Goal: Task Accomplishment & Management: Use online tool/utility

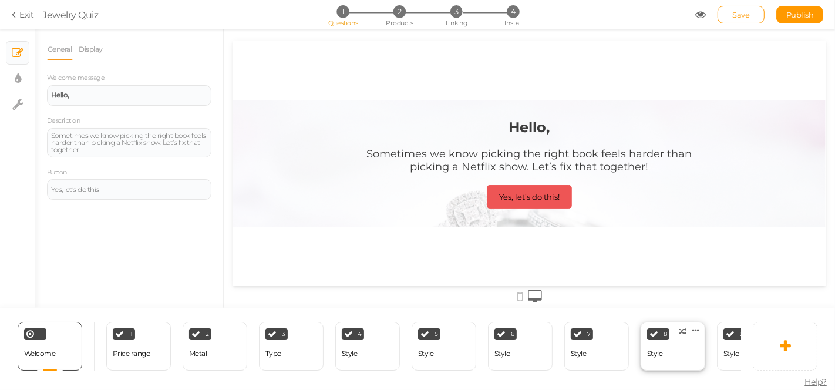
scroll to position [0, 286]
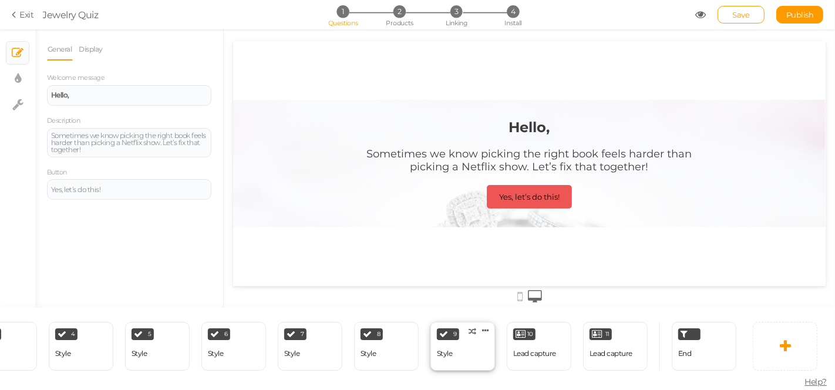
click at [464, 348] on div "9 Style × Define the conditions to show this slide. Clone Change type Delete" at bounding box center [462, 346] width 65 height 49
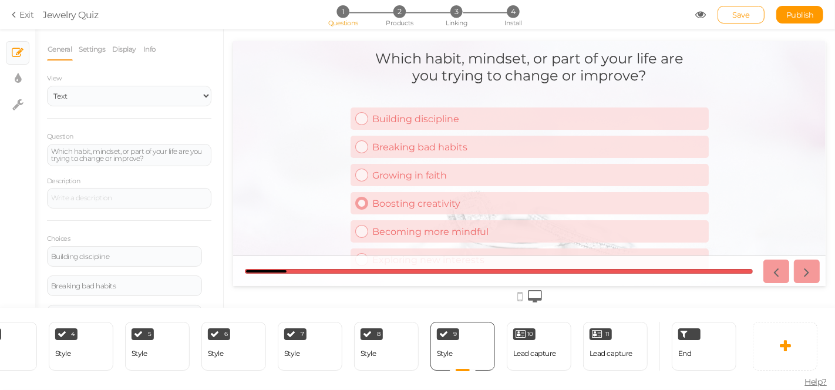
scroll to position [0, 0]
click at [18, 82] on icon at bounding box center [18, 79] width 6 height 12
select select "2"
select select "montserrat"
select select "fade"
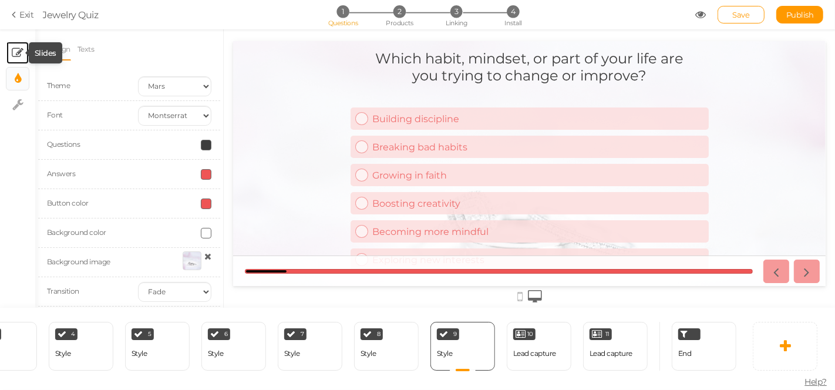
click at [21, 53] on icon at bounding box center [18, 53] width 12 height 12
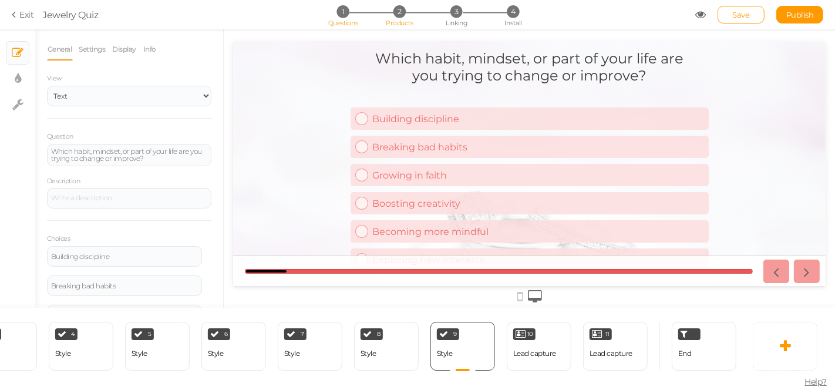
click at [393, 13] on span "2" at bounding box center [399, 11] width 12 height 12
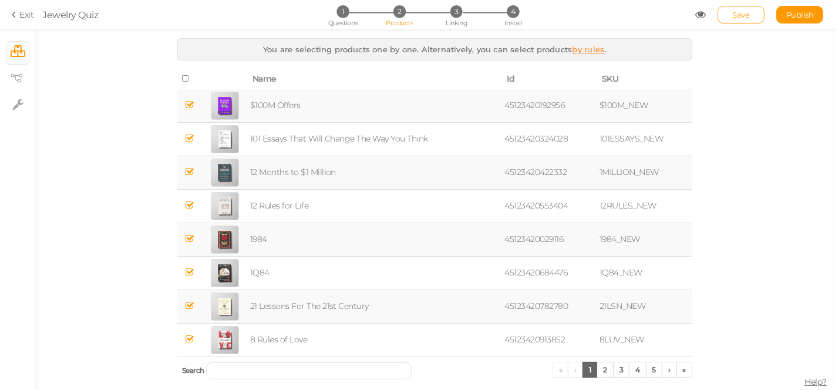
scroll to position [27, 0]
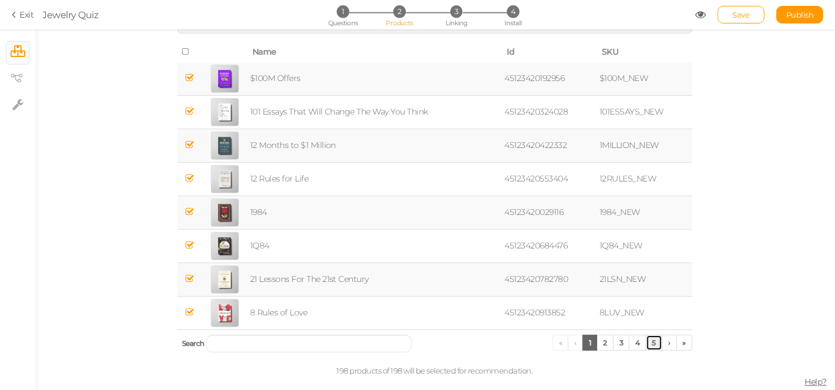
click at [648, 340] on link "5" at bounding box center [654, 343] width 17 height 16
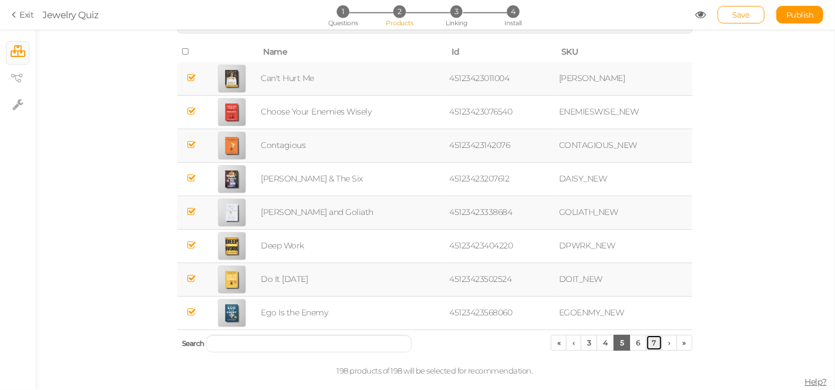
click at [648, 340] on link "7" at bounding box center [654, 343] width 17 height 16
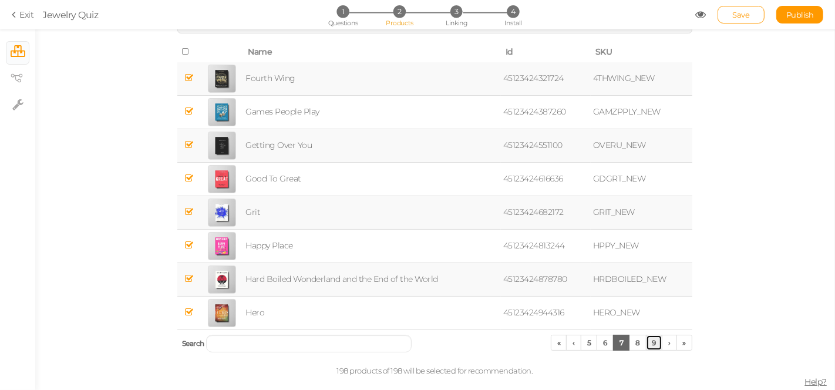
click at [648, 340] on link "9" at bounding box center [654, 343] width 17 height 16
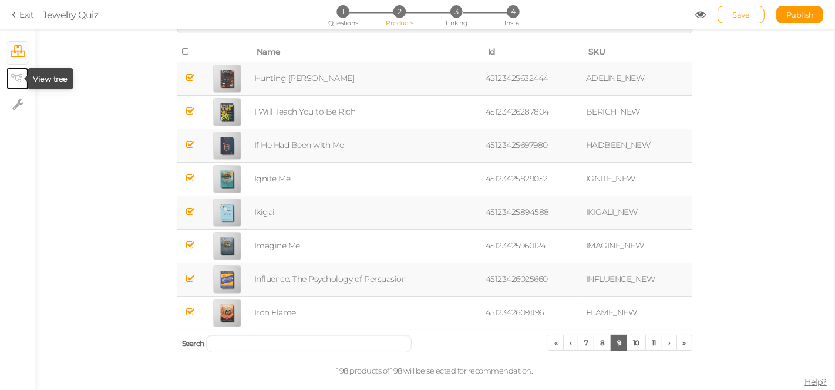
click at [17, 80] on icon at bounding box center [17, 78] width 12 height 9
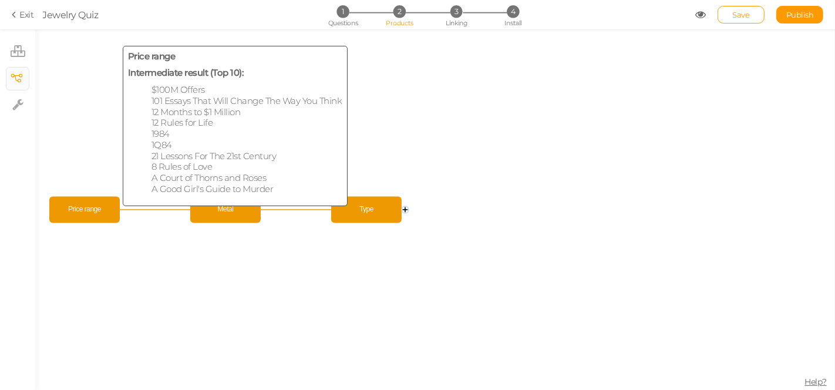
click at [87, 208] on span "Price range" at bounding box center [84, 210] width 65 height 21
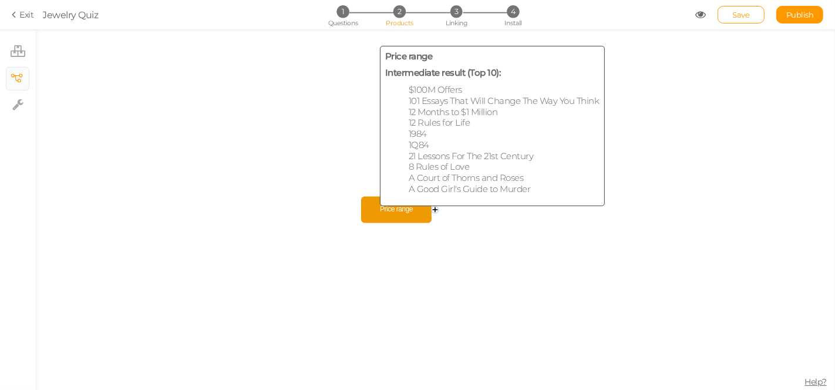
click at [386, 212] on span "Price range" at bounding box center [396, 210] width 65 height 21
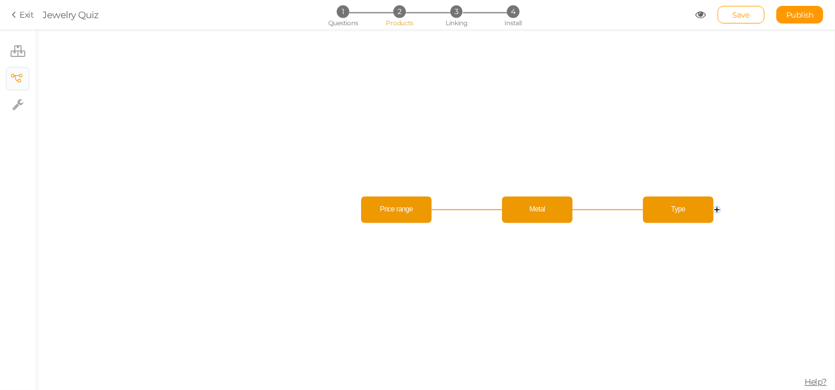
click at [65, 203] on icon "Price range Type Metal" at bounding box center [434, 209] width 799 height 360
click at [76, 200] on icon "Price range Type Metal" at bounding box center [434, 209] width 799 height 360
click at [716, 208] on circle at bounding box center [716, 209] width 7 height 7
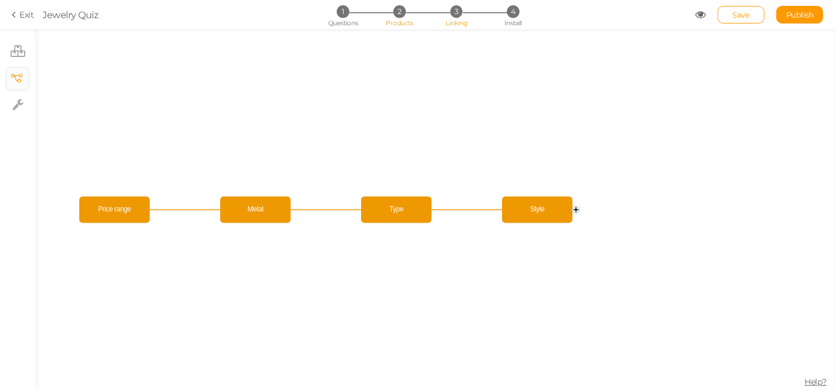
click at [456, 10] on span "3" at bounding box center [456, 11] width 12 height 12
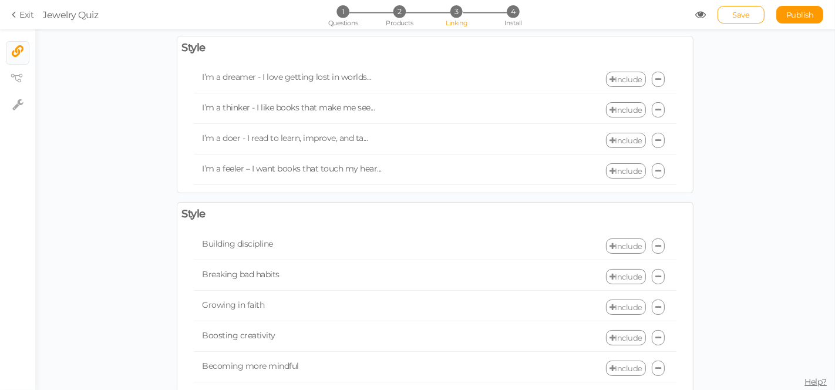
scroll to position [1892, 0]
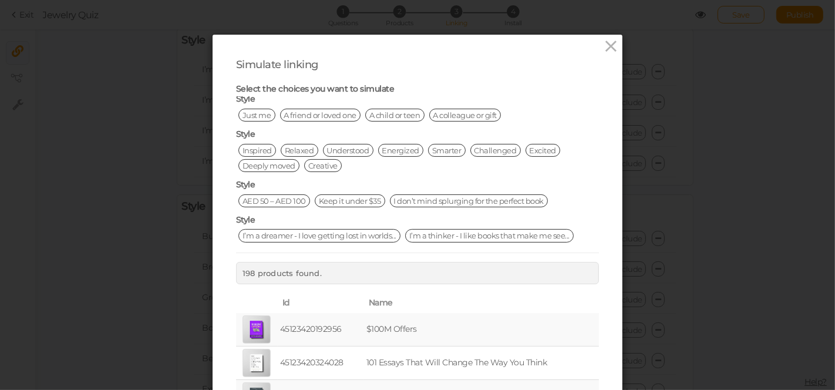
scroll to position [0, 0]
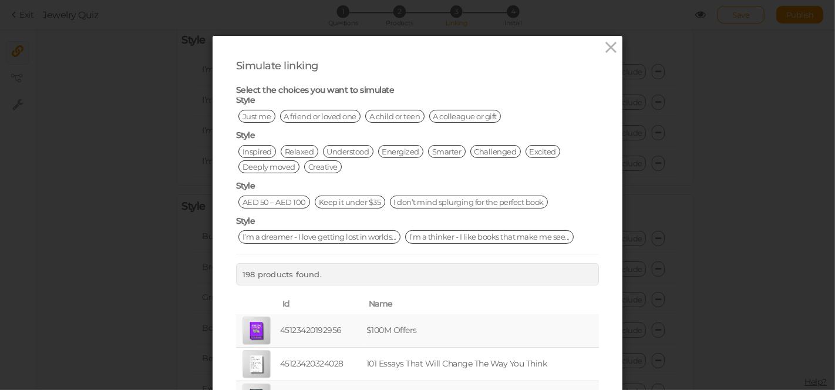
click at [254, 110] on span "Just me" at bounding box center [256, 116] width 37 height 13
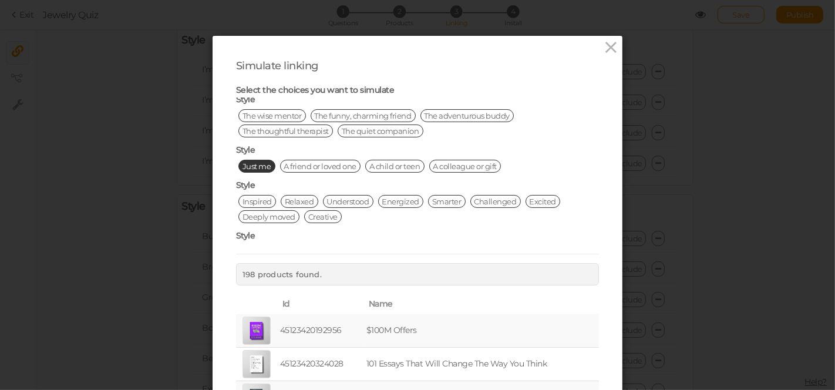
scroll to position [217, 0]
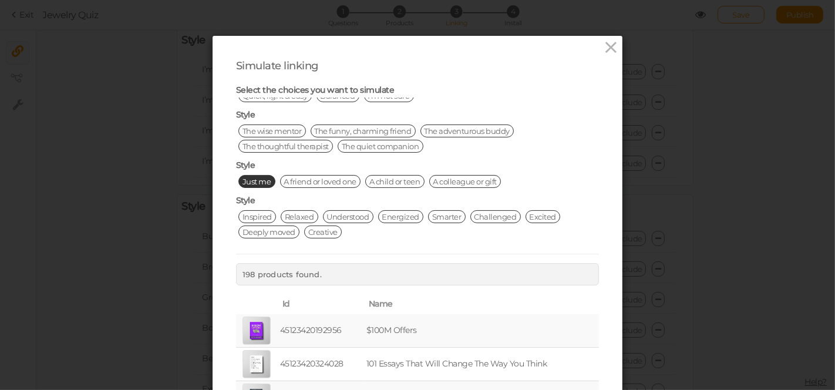
click at [245, 175] on span "Just me" at bounding box center [256, 181] width 37 height 13
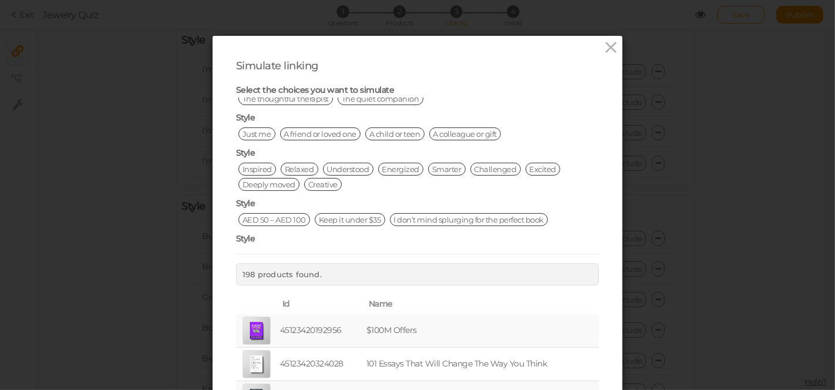
scroll to position [271, 0]
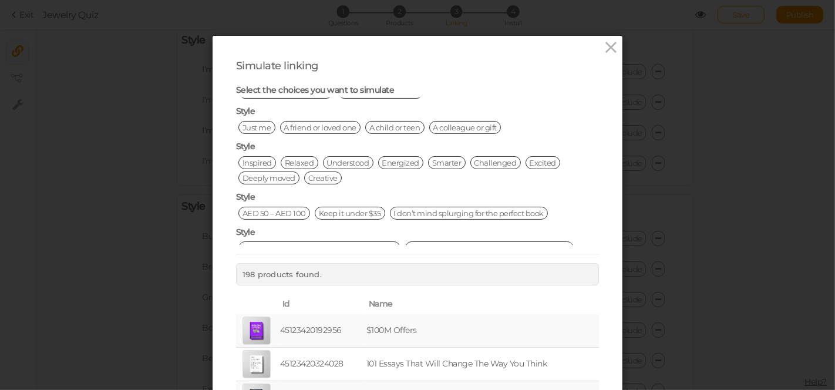
click at [404, 207] on span "I don’t mind splurging for the perfect book" at bounding box center [469, 213] width 158 height 13
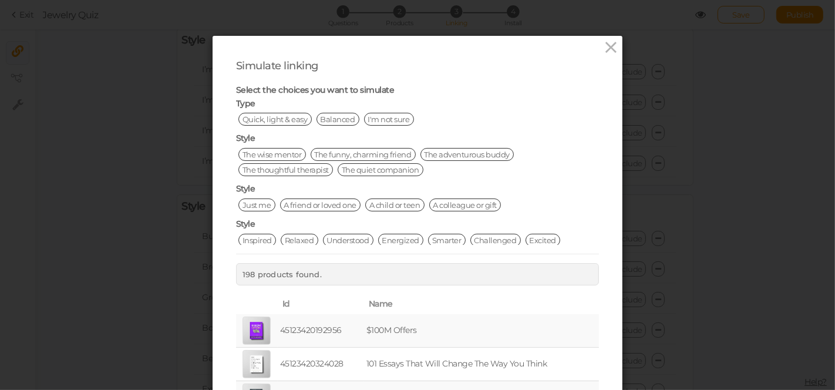
scroll to position [217, 0]
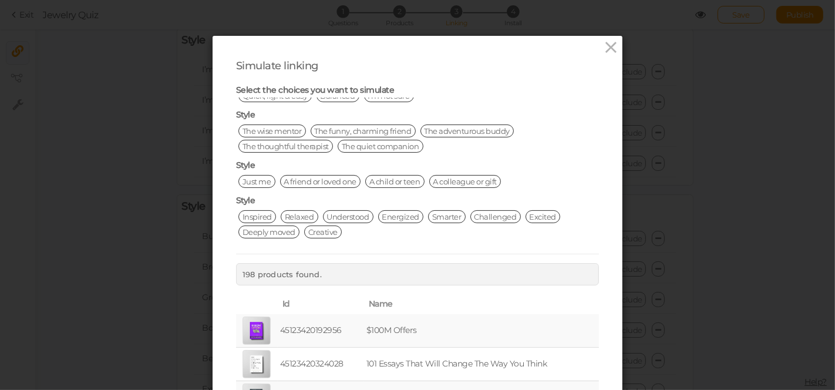
click at [448, 175] on span "A colleague or gift" at bounding box center [465, 181] width 72 height 13
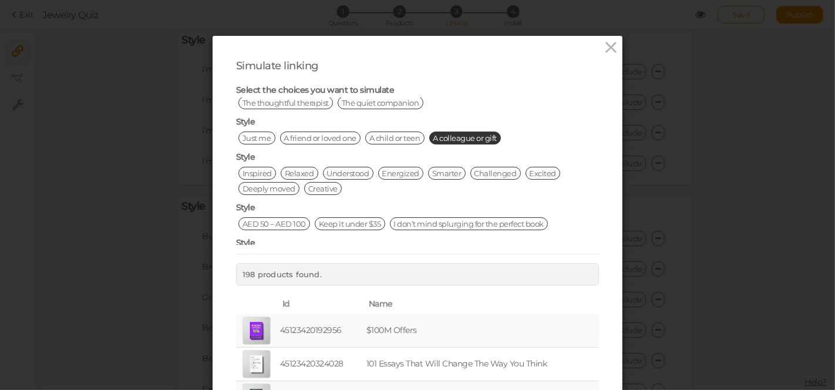
scroll to position [343, 0]
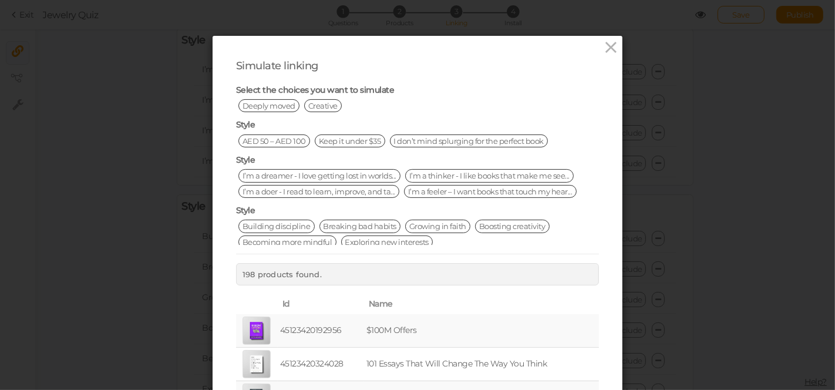
click at [287, 219] on span "Building discipline" at bounding box center [276, 225] width 76 height 13
click at [288, 219] on span "Building discipline" at bounding box center [276, 225] width 76 height 13
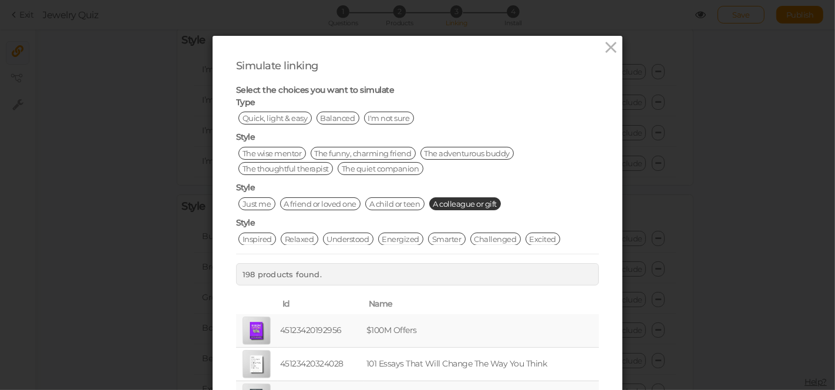
scroll to position [195, 0]
click at [454, 197] on span "A colleague or gift" at bounding box center [465, 203] width 72 height 13
click at [604, 52] on icon at bounding box center [611, 48] width 17 height 18
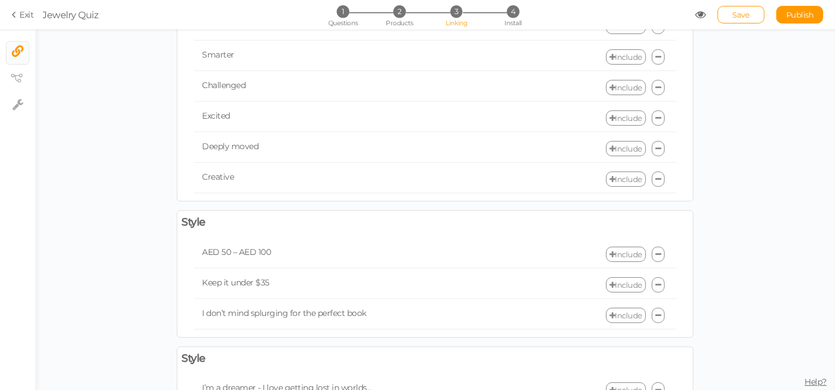
scroll to position [1566, 0]
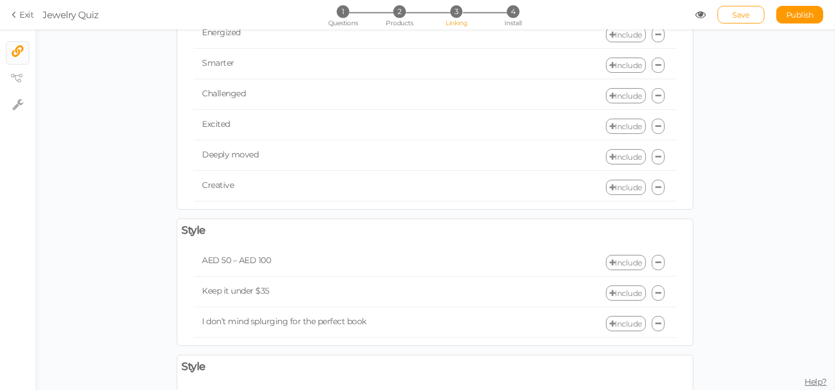
click at [612, 88] on link "Include" at bounding box center [626, 95] width 40 height 15
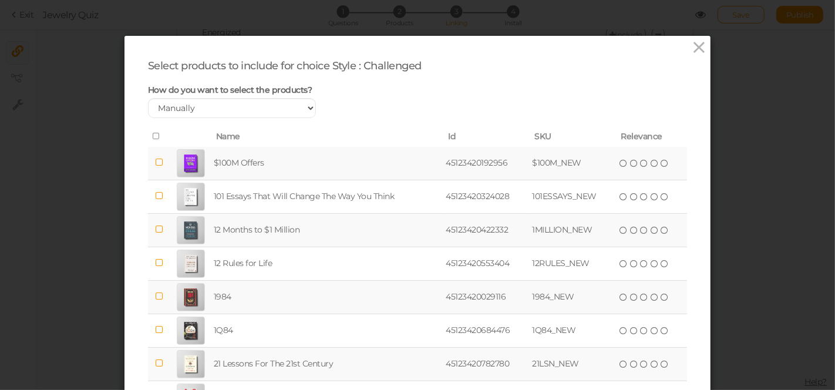
click at [311, 113] on div "How do you want to select the products? Manually By tags By price" at bounding box center [231, 102] width 185 height 34
click at [285, 104] on select "Manually By tags By price" at bounding box center [232, 108] width 168 height 20
select select "price"
click at [148, 98] on select "Manually By tags By price" at bounding box center [232, 108] width 168 height 20
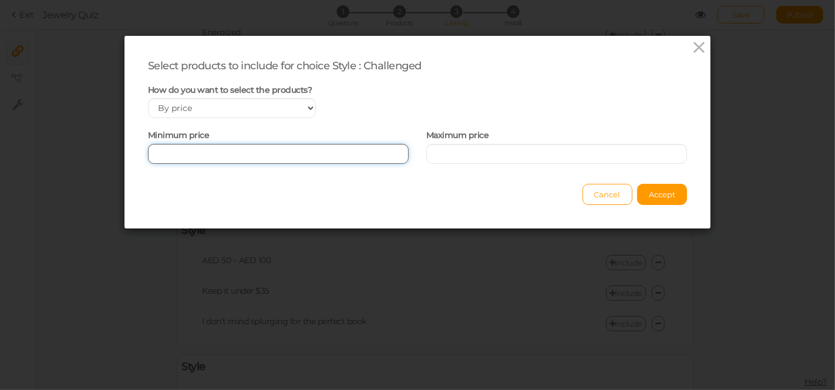
click at [326, 150] on input "number" at bounding box center [278, 154] width 261 height 20
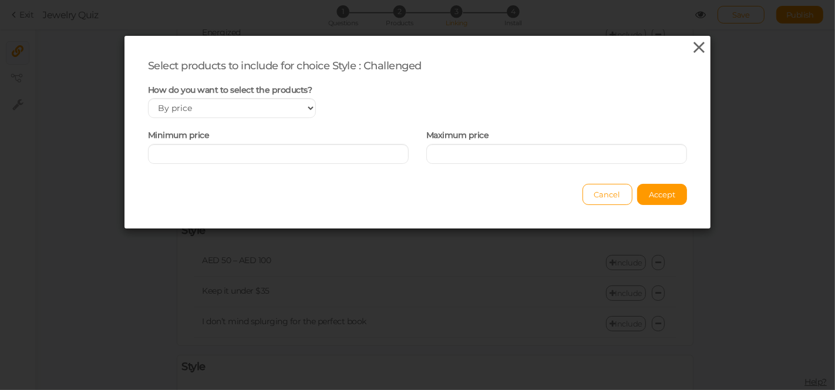
click at [693, 46] on icon at bounding box center [699, 48] width 17 height 18
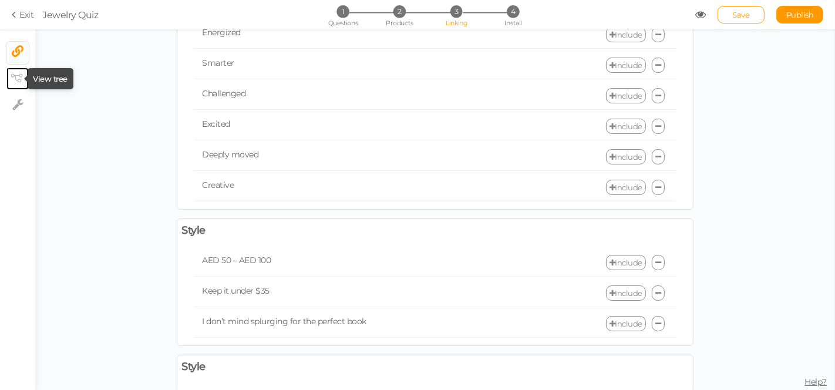
click at [12, 82] on icon at bounding box center [17, 78] width 12 height 9
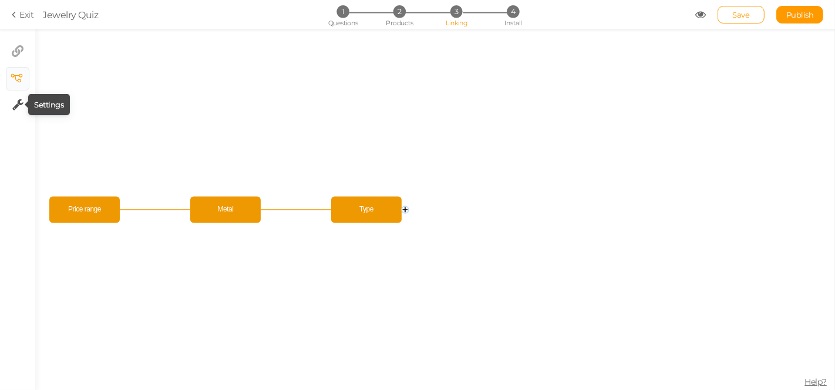
click at [12, 108] on icon at bounding box center [17, 105] width 11 height 12
select select "en"
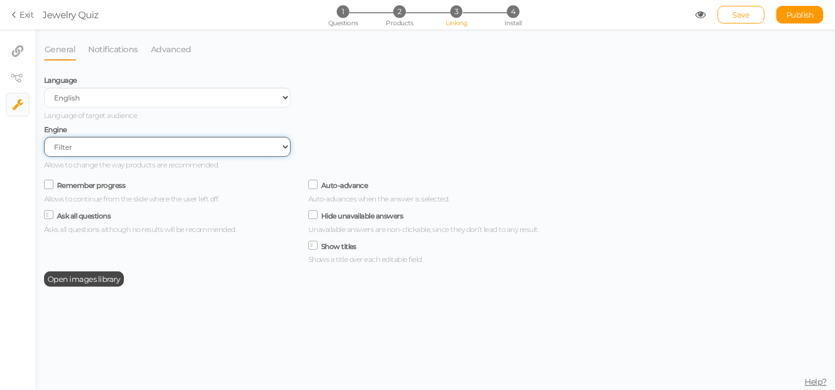
click at [62, 141] on select "Filter AI Tree No-Code Form (No products)" at bounding box center [167, 147] width 246 height 20
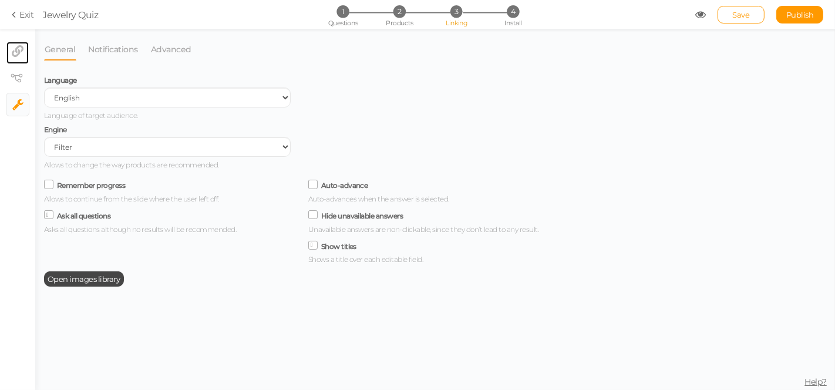
click at [15, 42] on link "× Linking filter" at bounding box center [17, 53] width 22 height 22
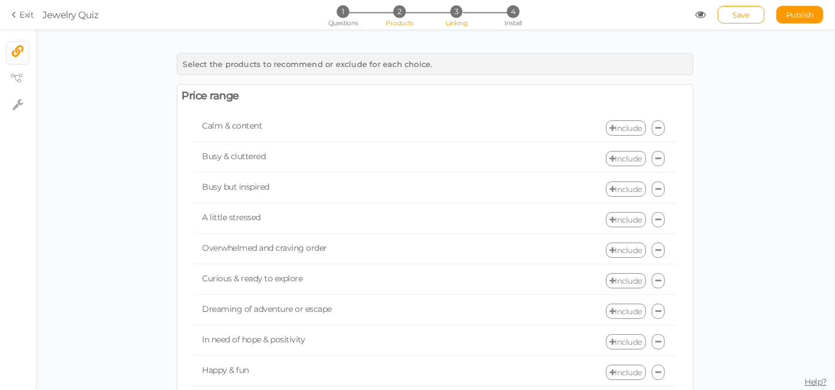
click at [394, 16] on li "2 Products" at bounding box center [399, 11] width 55 height 12
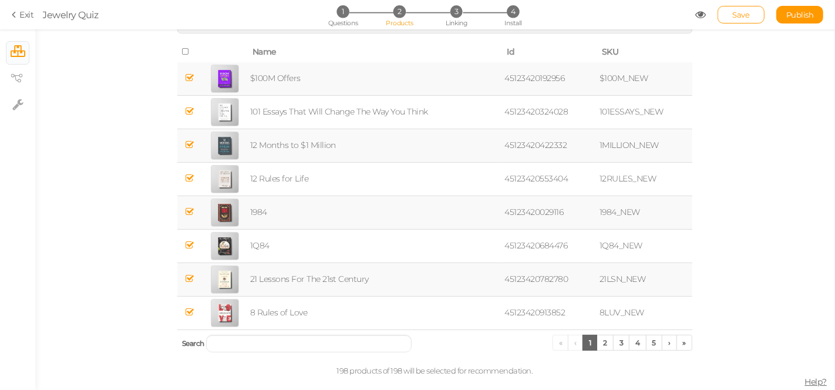
scroll to position [0, 0]
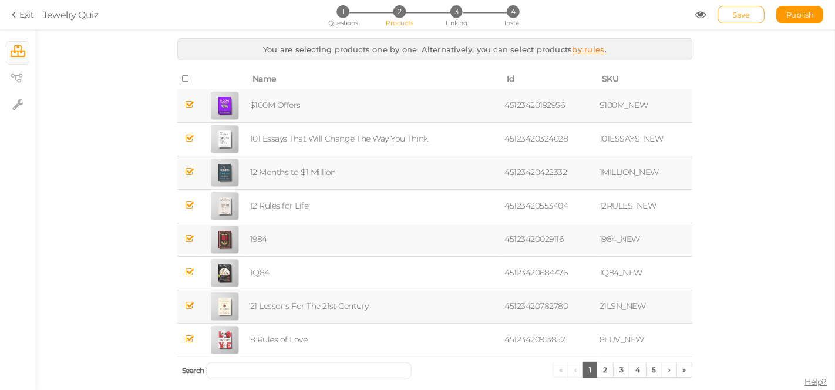
click at [573, 51] on link "by rules" at bounding box center [588, 49] width 32 height 9
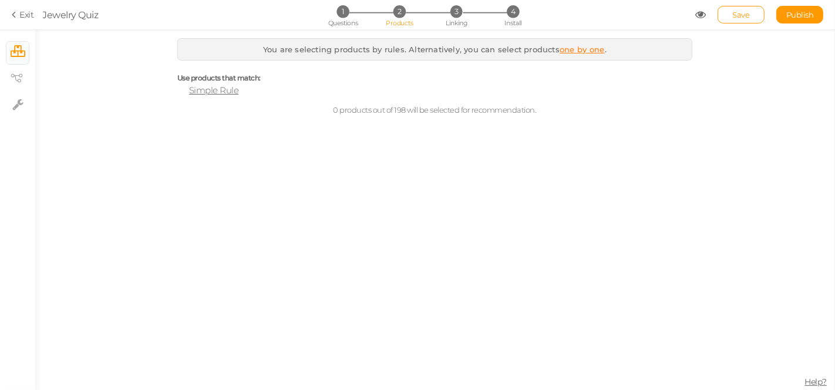
click at [221, 91] on span "Simple Rule" at bounding box center [214, 90] width 50 height 11
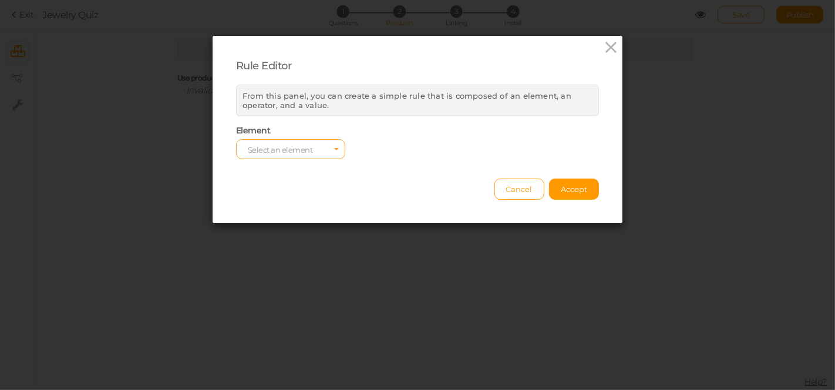
click at [310, 151] on span "Select an element" at bounding box center [290, 149] width 109 height 20
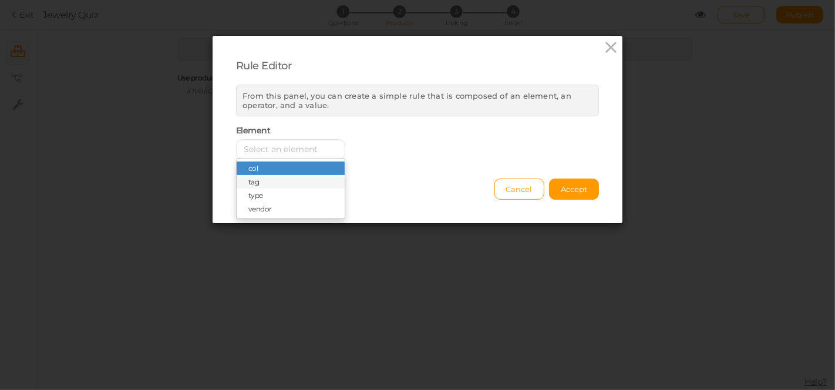
click at [276, 183] on span "tag" at bounding box center [291, 181] width 108 height 13
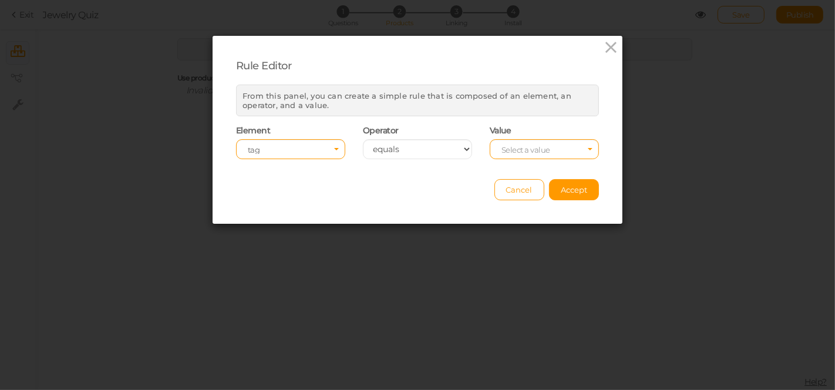
drag, startPoint x: 276, startPoint y: 183, endPoint x: 447, endPoint y: 165, distance: 171.6
click at [447, 165] on div "Rule Editor From this panel, you can create a simple rule that is composed of a…" at bounding box center [417, 130] width 410 height 188
click at [509, 148] on span "Select a value" at bounding box center [525, 149] width 49 height 9
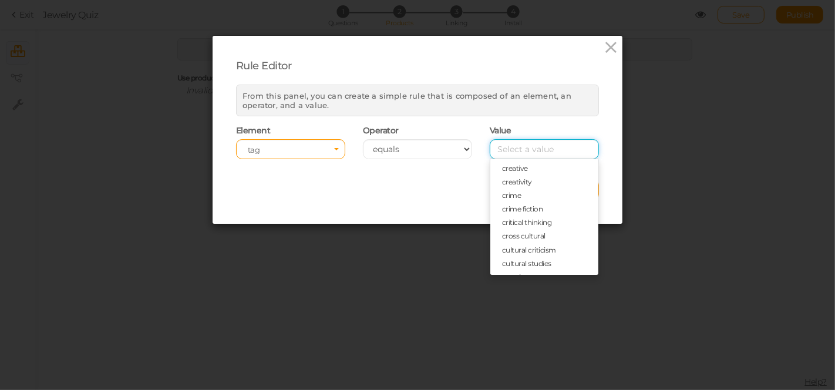
scroll to position [1246, 0]
click at [347, 203] on div "Rule Editor From this panel, you can create a simple rule that is composed of a…" at bounding box center [417, 130] width 410 height 188
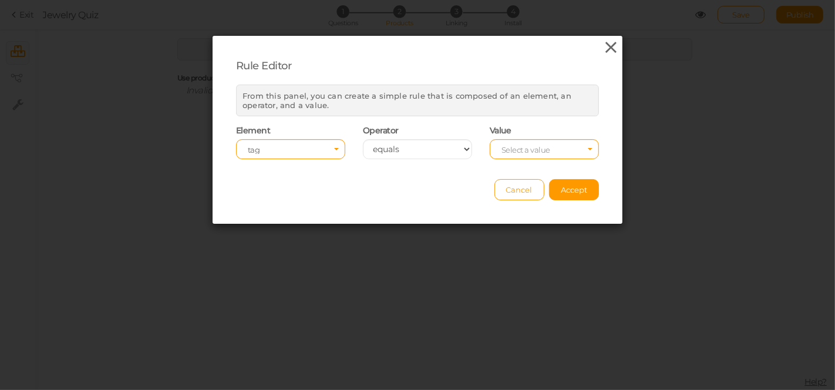
click at [607, 43] on icon at bounding box center [611, 48] width 17 height 18
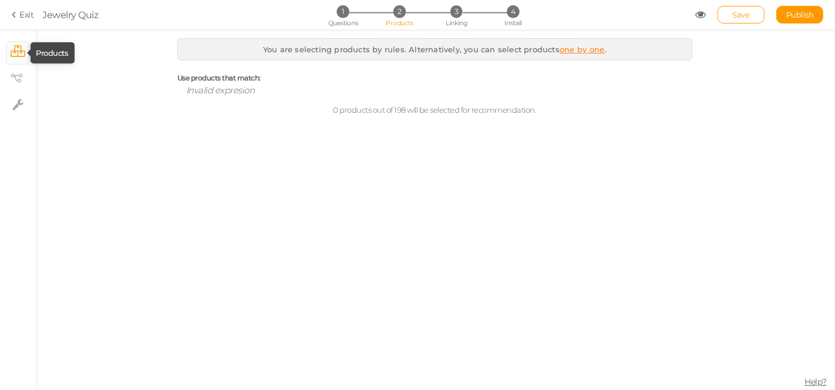
click at [15, 54] on icon at bounding box center [18, 51] width 15 height 12
click at [336, 11] on span "1" at bounding box center [342, 11] width 12 height 12
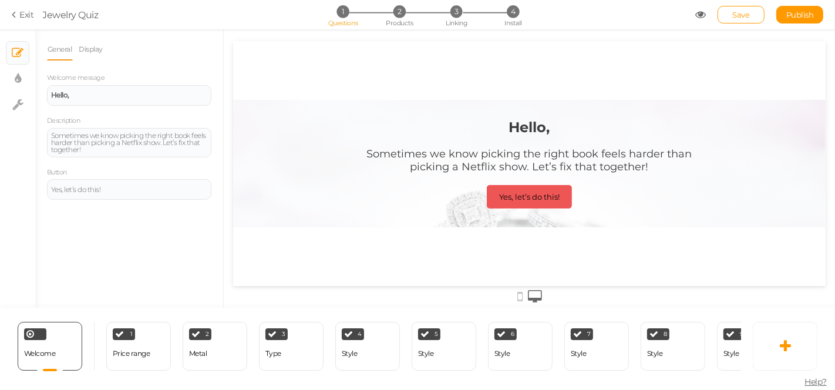
scroll to position [0, 0]
click at [79, 322] on span "Delete" at bounding box center [76, 327] width 12 height 10
click at [73, 326] on icon at bounding box center [72, 330] width 7 height 9
click at [79, 282] on div "General Display Welcome message Hello, Description Sometimes we know picking th…" at bounding box center [129, 172] width 188 height 269
click at [154, 347] on div "1 Price range × Define the conditions to show this slide. Clone Change type Del…" at bounding box center [138, 346] width 65 height 49
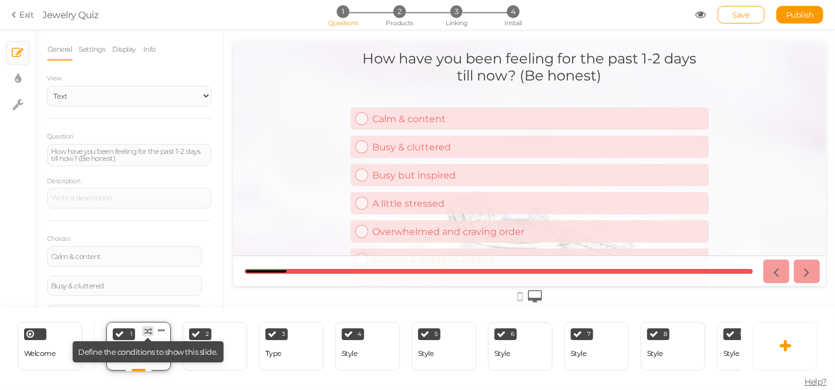
click at [146, 327] on icon at bounding box center [148, 331] width 8 height 8
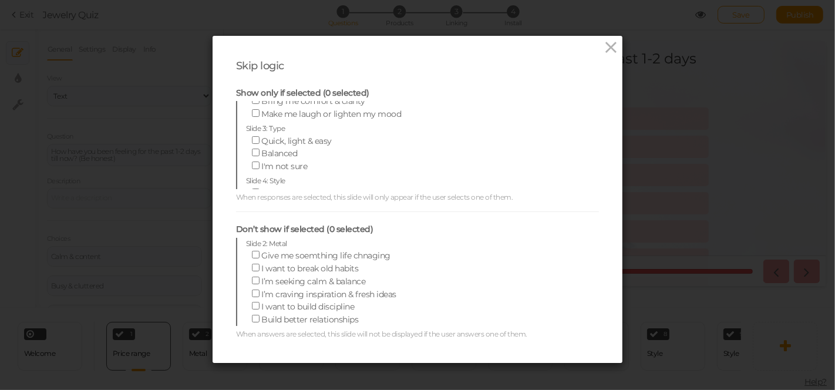
scroll to position [195, 0]
click at [264, 126] on span "Slide 4: Style" at bounding box center [265, 130] width 39 height 9
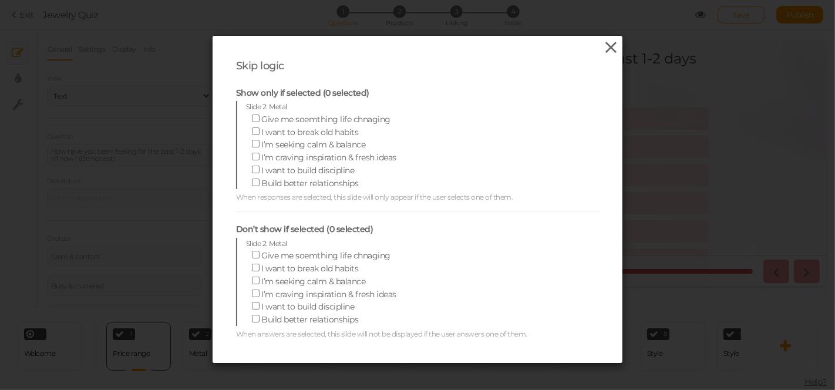
click at [603, 40] on icon at bounding box center [611, 48] width 17 height 18
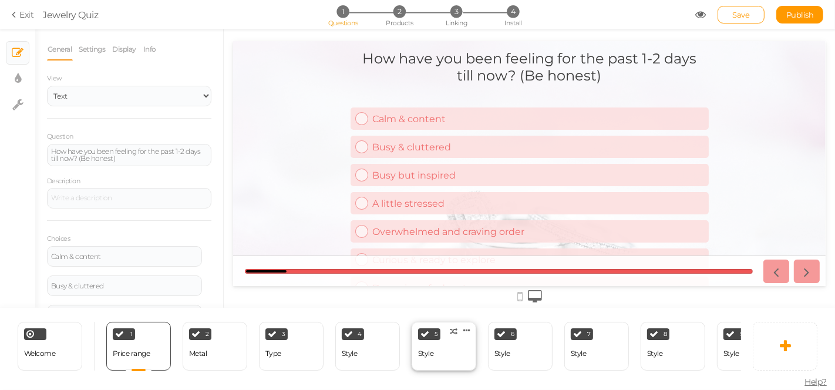
click at [458, 350] on div "5 Style × Define the conditions to show this slide. Clone Change type Delete" at bounding box center [443, 346] width 65 height 49
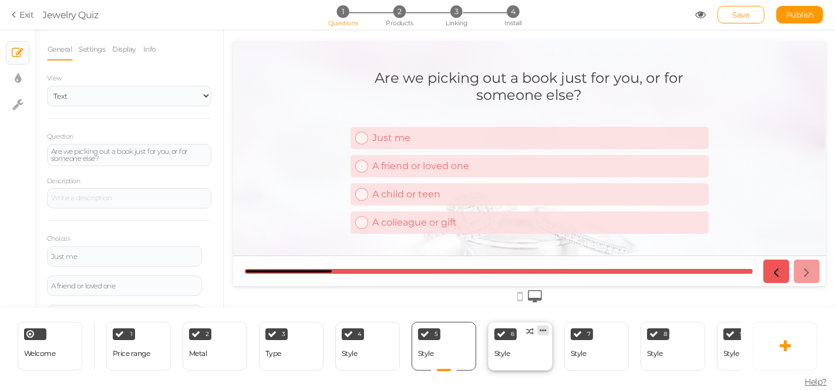
click at [542, 327] on icon at bounding box center [542, 330] width 7 height 9
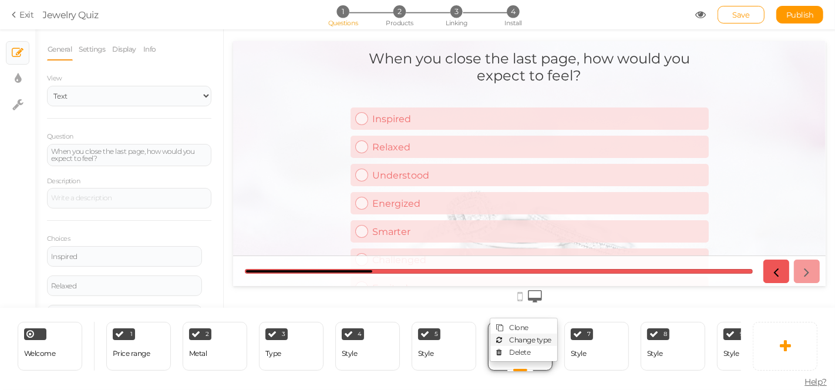
click at [520, 335] on span "Change type" at bounding box center [530, 339] width 42 height 9
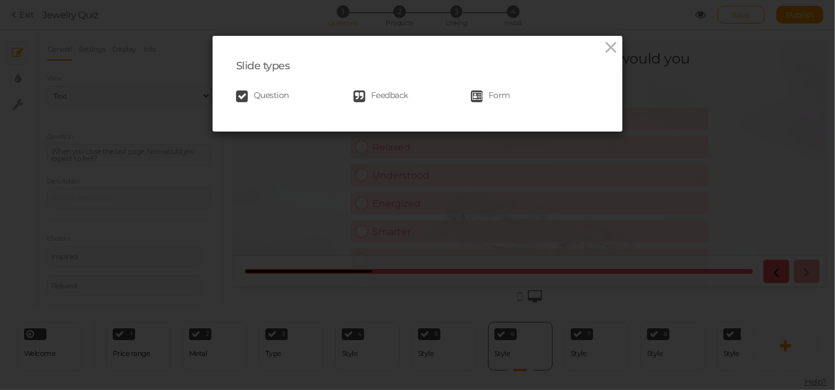
click at [383, 94] on span "Feedback" at bounding box center [389, 96] width 37 height 12
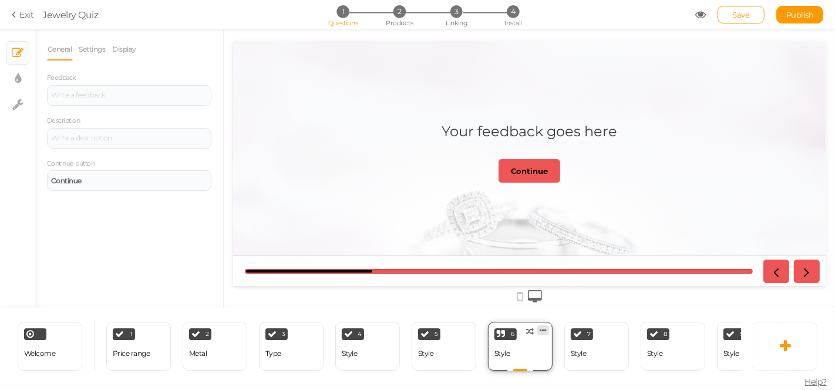
click at [543, 326] on icon at bounding box center [542, 330] width 7 height 9
click at [526, 335] on span "Change type" at bounding box center [530, 339] width 42 height 9
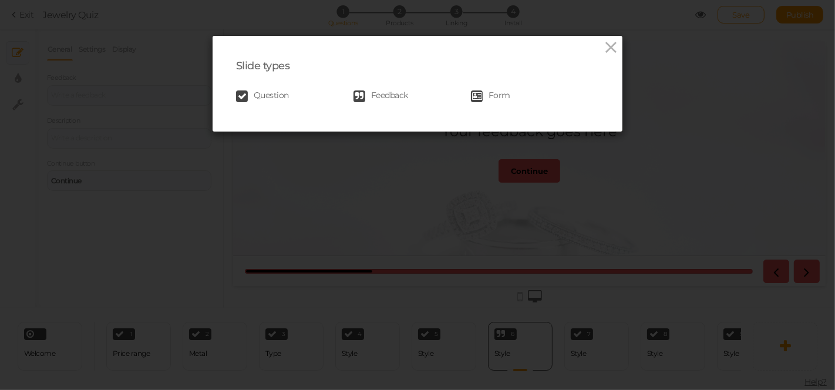
click at [273, 92] on span "Question" at bounding box center [271, 96] width 35 height 12
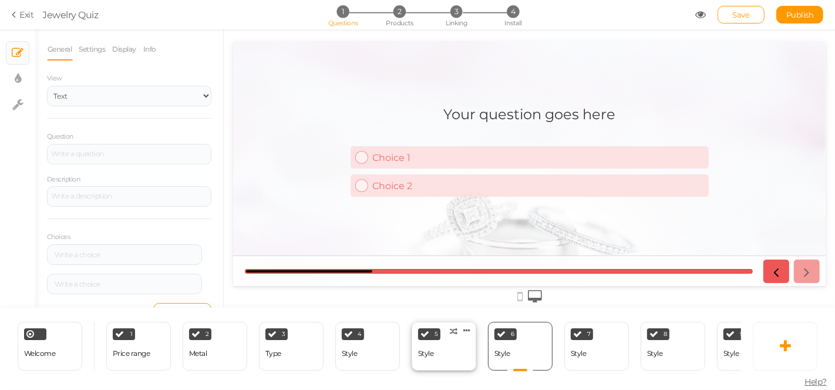
click at [448, 348] on div "5 Style × Define the conditions to show this slide. Clone Change type Delete" at bounding box center [443, 346] width 65 height 49
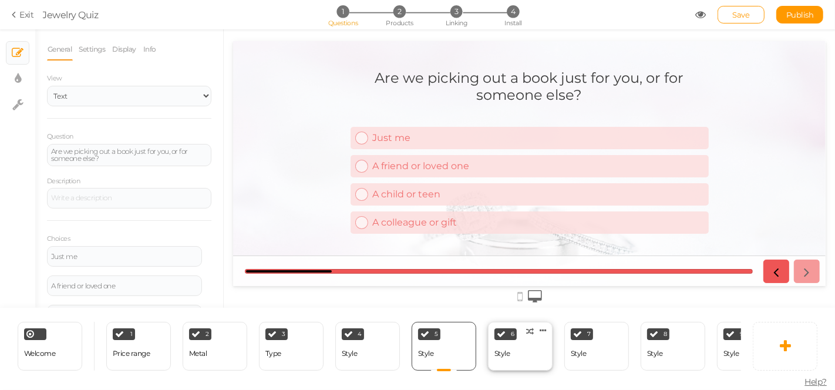
click at [519, 352] on div "6 Style × Define the conditions to show this slide. Clone Change type Delete" at bounding box center [520, 346] width 65 height 49
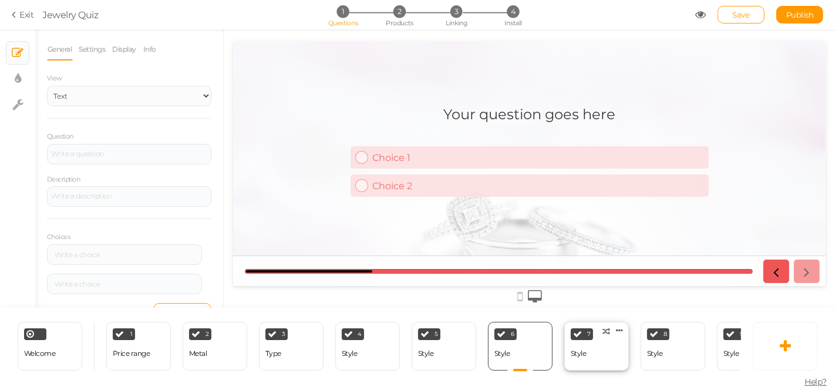
click at [573, 349] on div "Style" at bounding box center [578, 353] width 16 height 8
select select "1002"
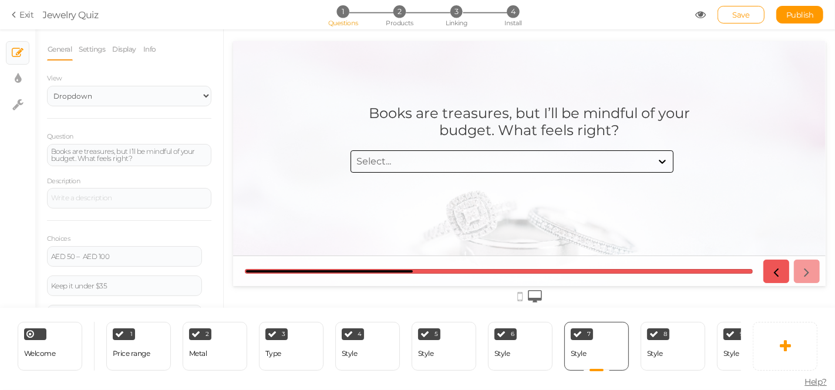
click at [536, 157] on div "Select..." at bounding box center [500, 160] width 300 height 13
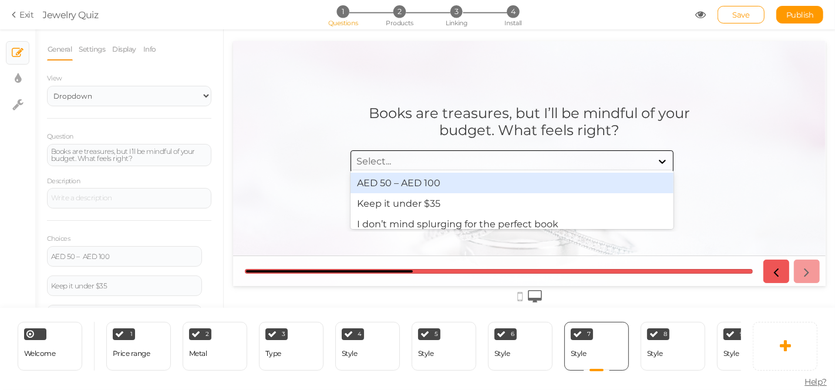
click at [536, 157] on div "Select..." at bounding box center [500, 160] width 300 height 13
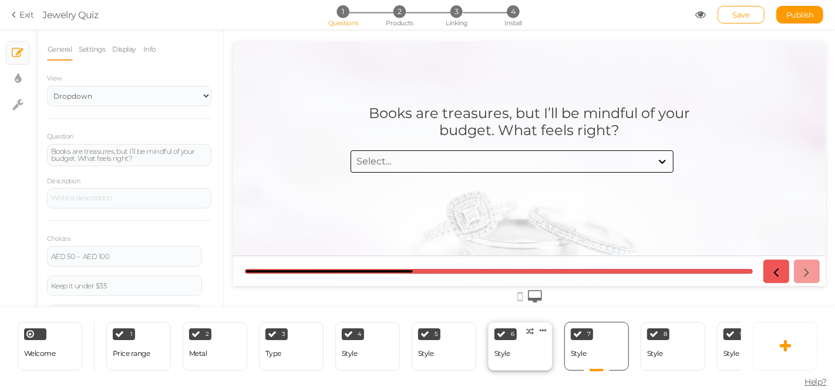
click at [509, 349] on div "Style" at bounding box center [502, 353] width 16 height 8
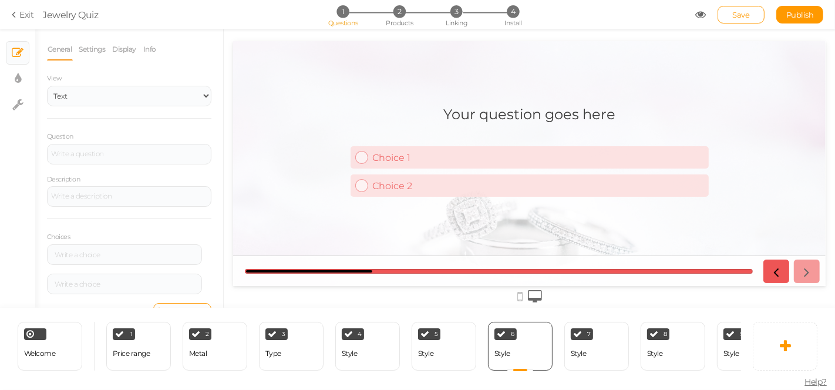
scroll to position [21, 0]
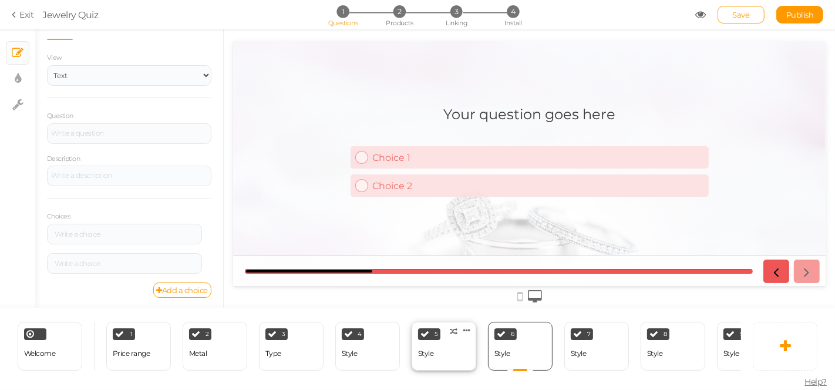
click at [432, 349] on div "Style" at bounding box center [426, 353] width 16 height 8
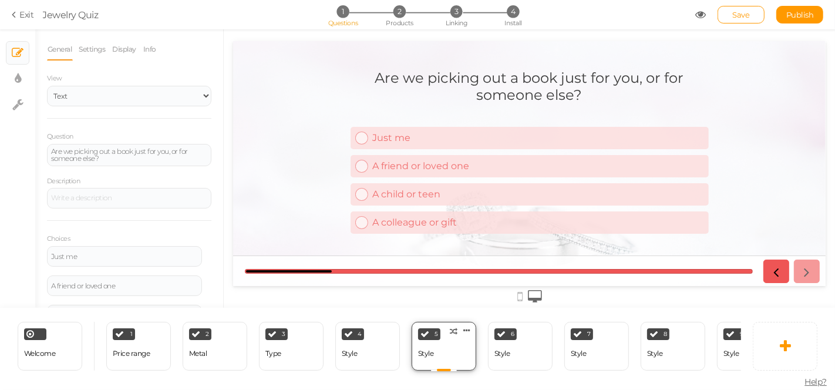
scroll to position [0, 0]
click at [585, 351] on div "Style" at bounding box center [578, 353] width 16 height 8
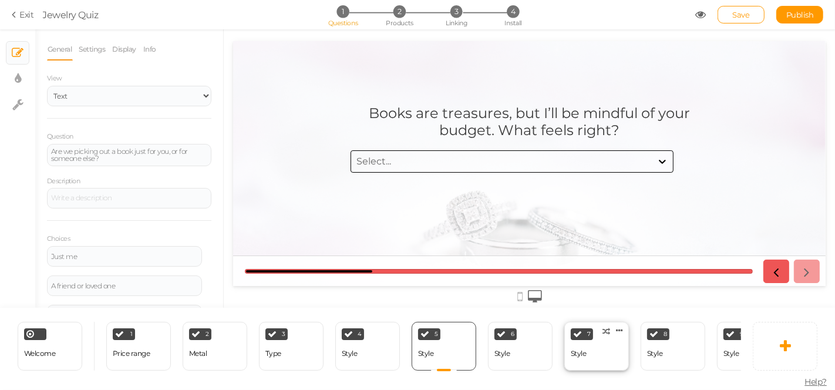
select select "1002"
click at [526, 352] on div "6 Style × Define the conditions to show this slide. Clone Change type Delete" at bounding box center [520, 346] width 65 height 49
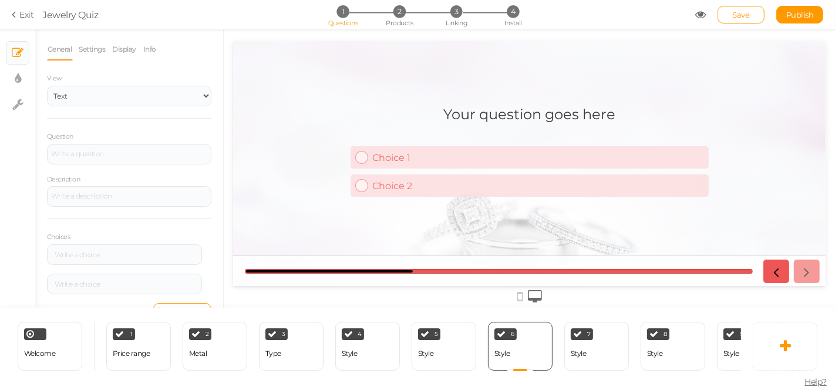
click at [579, 371] on div "Welcome Delete 1 Price range × Define the conditions to show this slide. Clone …" at bounding box center [370, 346] width 741 height 76
click at [637, 363] on div "8 Style × Define the conditions to show this slide. Clone Change type Delete" at bounding box center [672, 346] width 76 height 49
click at [647, 354] on div "Style" at bounding box center [655, 353] width 16 height 21
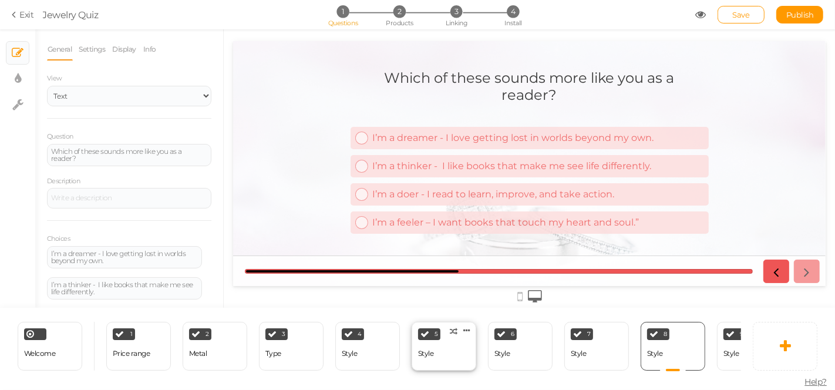
click at [429, 349] on div "Style" at bounding box center [426, 353] width 16 height 8
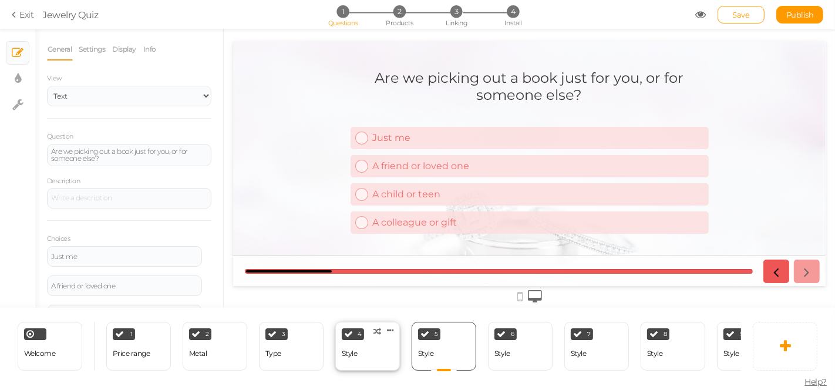
click at [383, 352] on div "4 Style × Define the conditions to show this slide. Clone Change type Delete" at bounding box center [367, 346] width 65 height 49
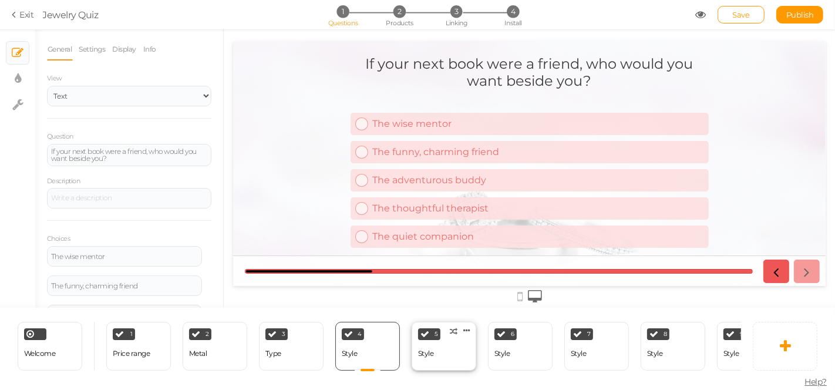
click at [451, 355] on div "5 Style × Define the conditions to show this slide. Clone Change type Delete" at bounding box center [443, 346] width 65 height 49
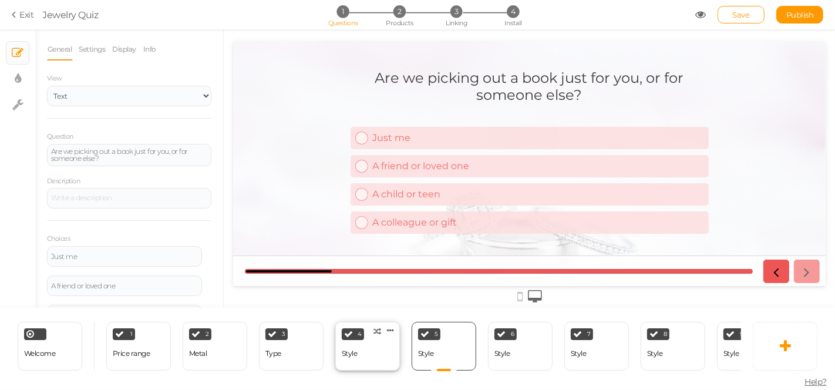
click at [360, 353] on div "4 Style × Define the conditions to show this slide. Clone Change type Delete" at bounding box center [367, 346] width 65 height 49
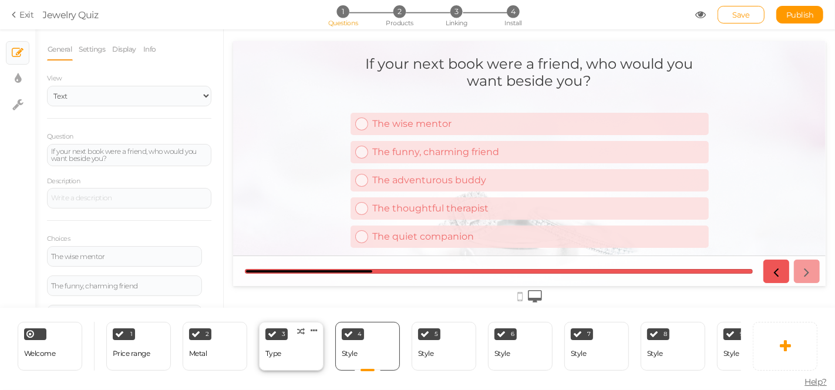
click at [294, 354] on div "3 Type × Define the conditions to show this slide. Clone Change type Delete" at bounding box center [291, 346] width 65 height 49
select select "1002"
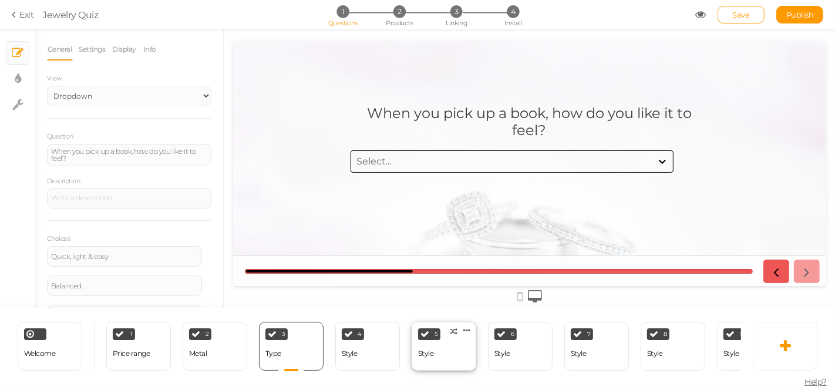
click at [437, 349] on div "5 Style × Define the conditions to show this slide. Clone Change type Delete" at bounding box center [443, 346] width 65 height 49
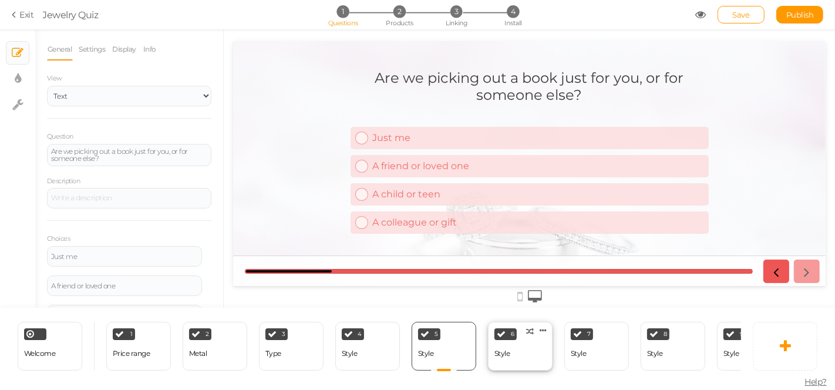
click at [508, 354] on div "Style" at bounding box center [502, 353] width 16 height 21
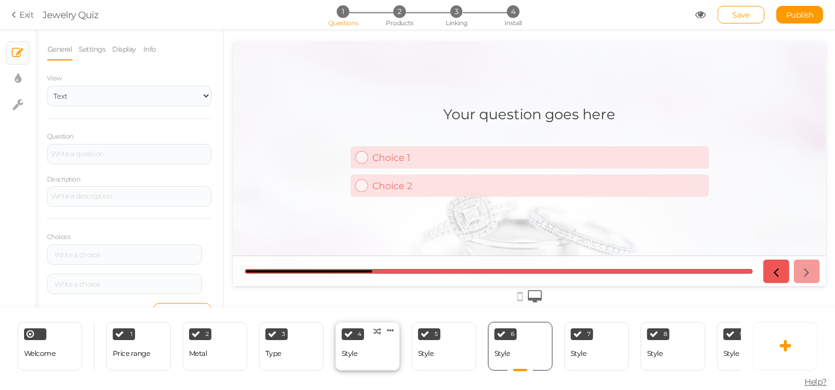
click at [354, 343] on div "Style" at bounding box center [350, 353] width 16 height 21
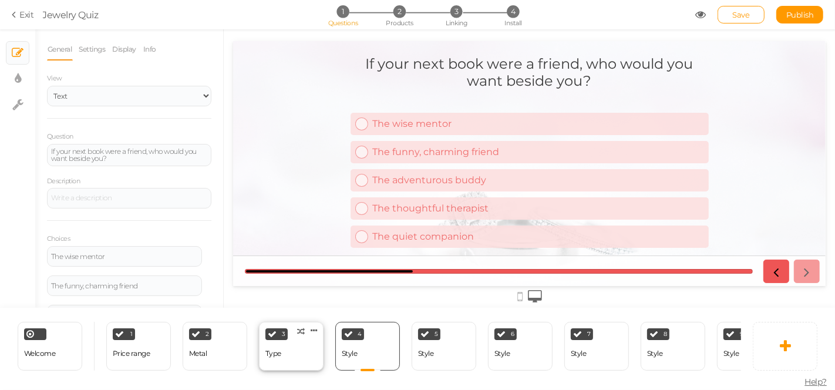
click at [268, 349] on div "Type" at bounding box center [273, 353] width 16 height 8
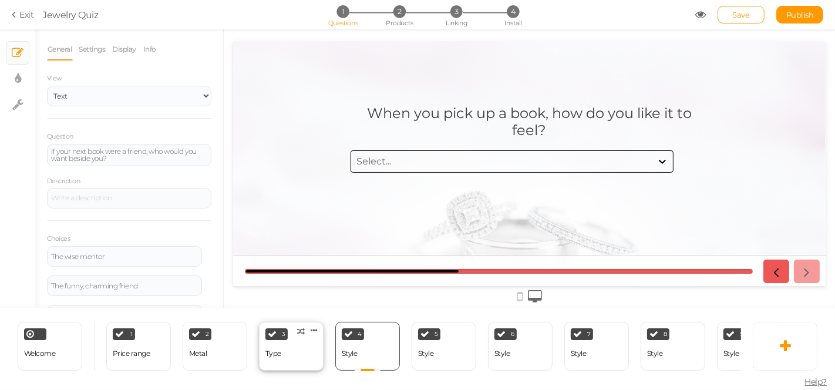
select select "1002"
click at [215, 350] on div "2 Metal × Define the conditions to show this slide. Clone Change type Delete" at bounding box center [215, 346] width 65 height 49
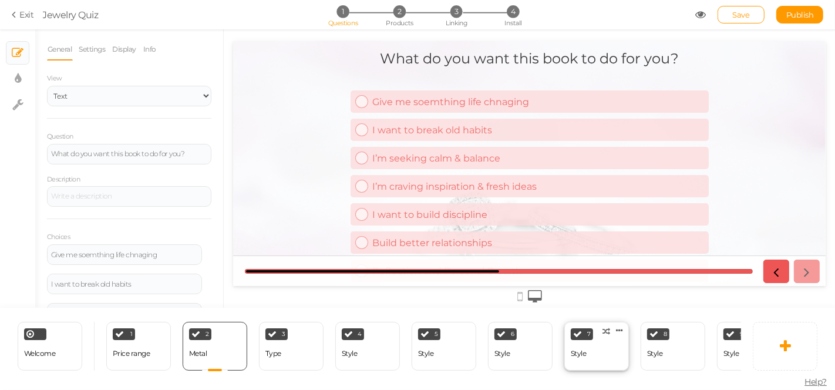
click at [593, 353] on div "7 Style × Define the conditions to show this slide. Clone Change type Delete" at bounding box center [596, 346] width 65 height 49
select select "1002"
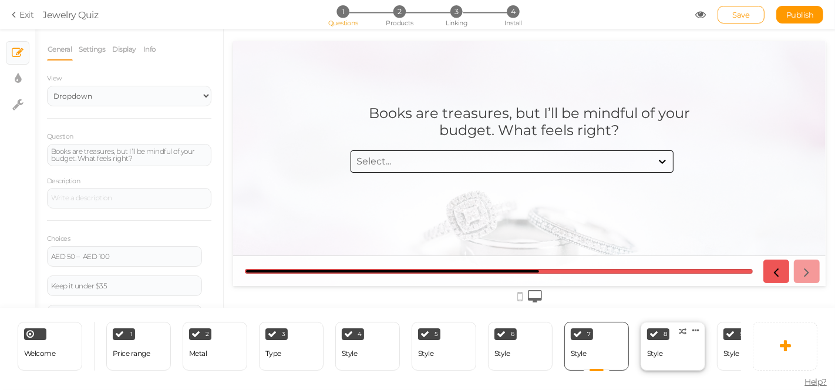
click at [660, 350] on div "Style" at bounding box center [655, 353] width 16 height 8
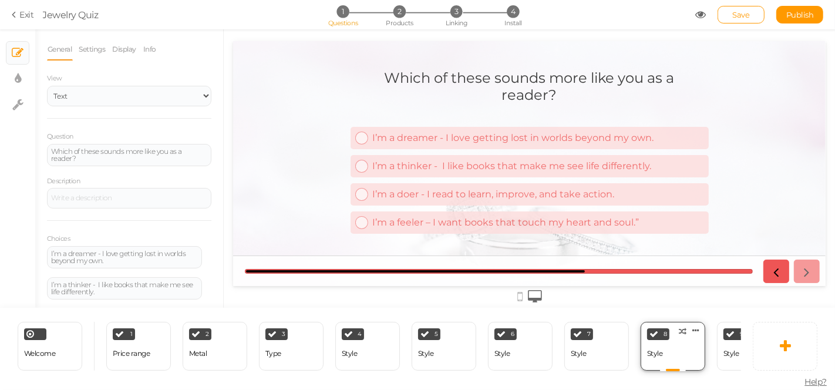
scroll to position [0, 286]
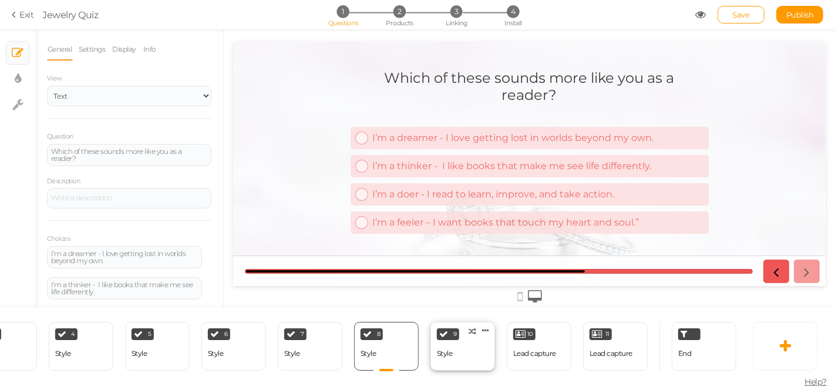
click at [464, 355] on div "9 Style × Define the conditions to show this slide. Clone Change type Delete" at bounding box center [462, 346] width 65 height 49
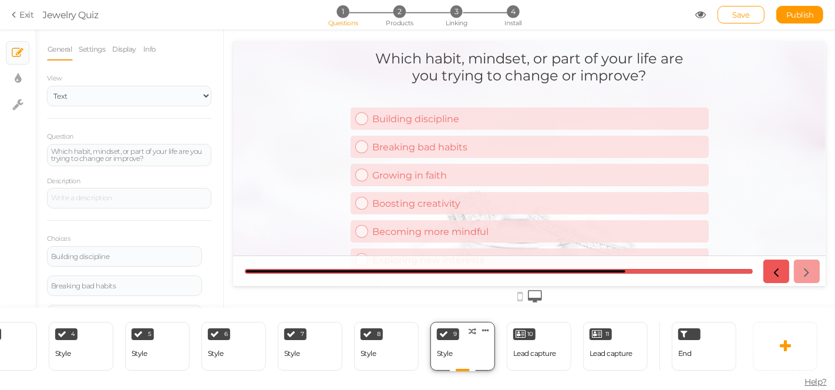
scroll to position [0, 0]
click at [684, 353] on div "End" at bounding box center [684, 353] width 13 height 21
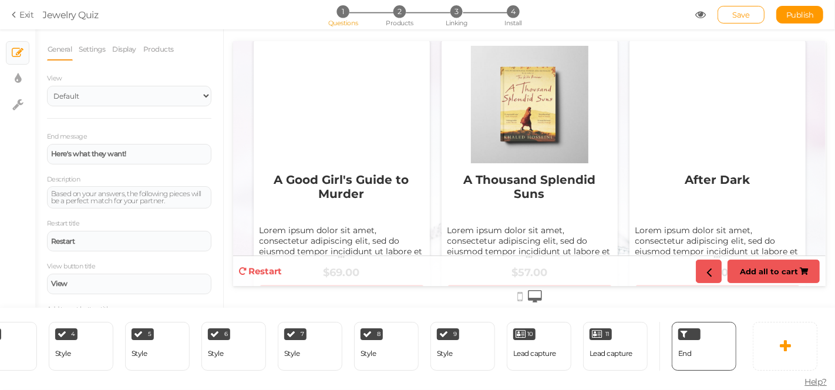
scroll to position [1054, 0]
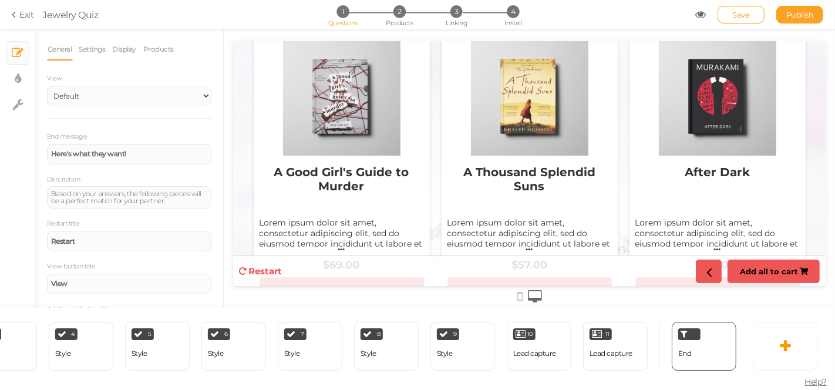
click at [798, 12] on span "Publish" at bounding box center [800, 14] width 28 height 9
click at [723, 18] on link "Save" at bounding box center [740, 15] width 47 height 18
click at [16, 108] on icon at bounding box center [17, 105] width 11 height 12
select select "en"
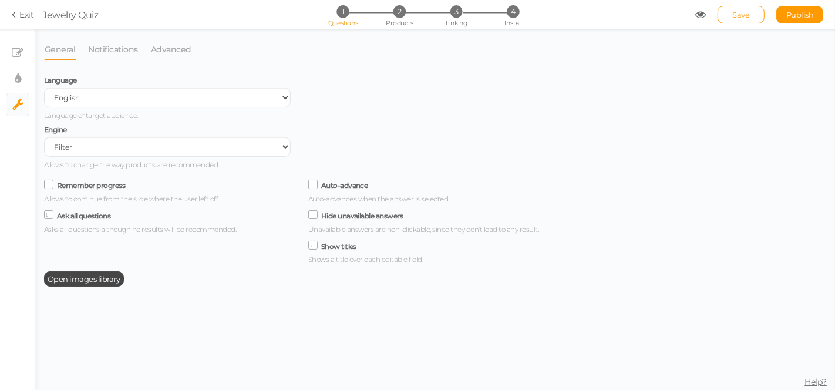
click at [23, 16] on link "Exit" at bounding box center [23, 15] width 22 height 12
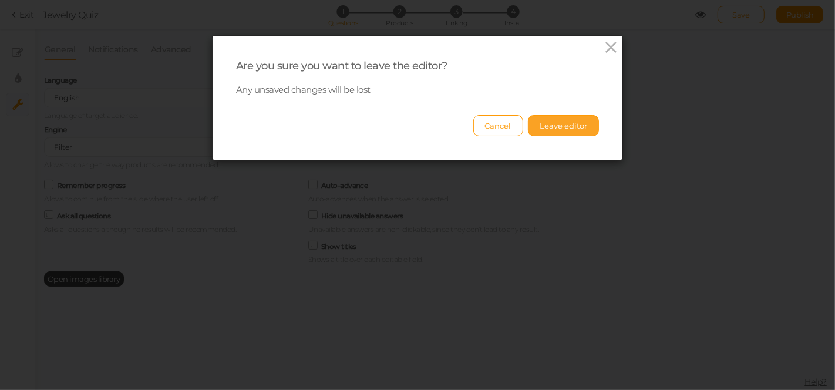
click at [555, 126] on button "Leave editor" at bounding box center [563, 125] width 71 height 21
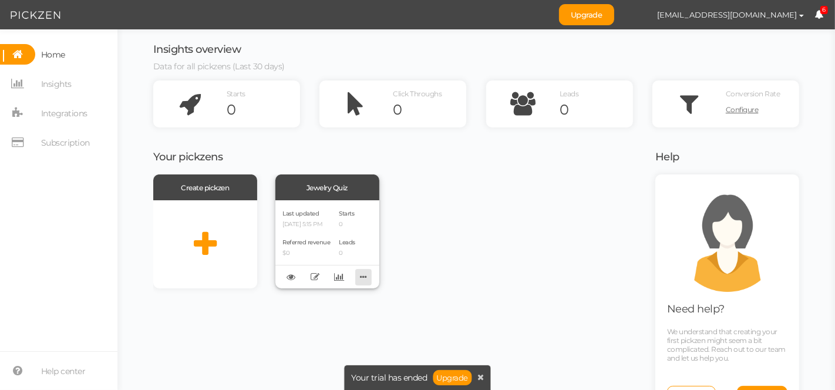
click at [361, 275] on icon at bounding box center [363, 277] width 16 height 18
click at [47, 112] on span "Integrations" at bounding box center [64, 113] width 46 height 19
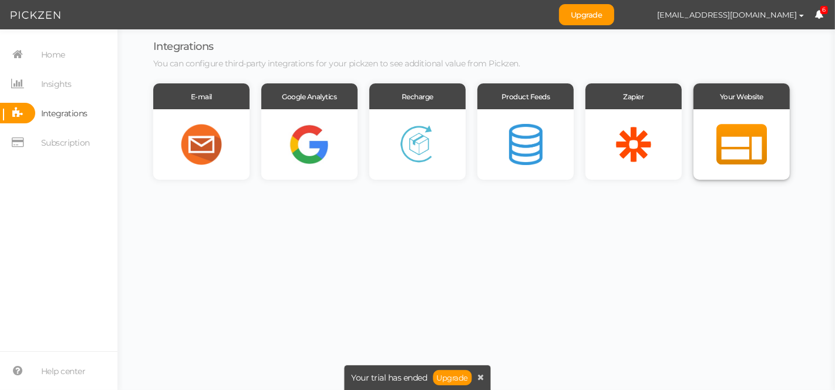
click at [731, 119] on div at bounding box center [741, 144] width 96 height 70
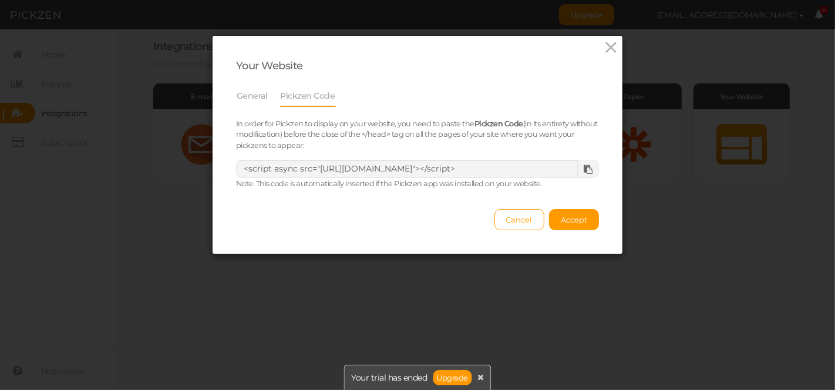
click at [584, 170] on icon at bounding box center [588, 169] width 9 height 9
click at [561, 220] on span "Accept" at bounding box center [573, 219] width 26 height 9
